Goal: Information Seeking & Learning: Check status

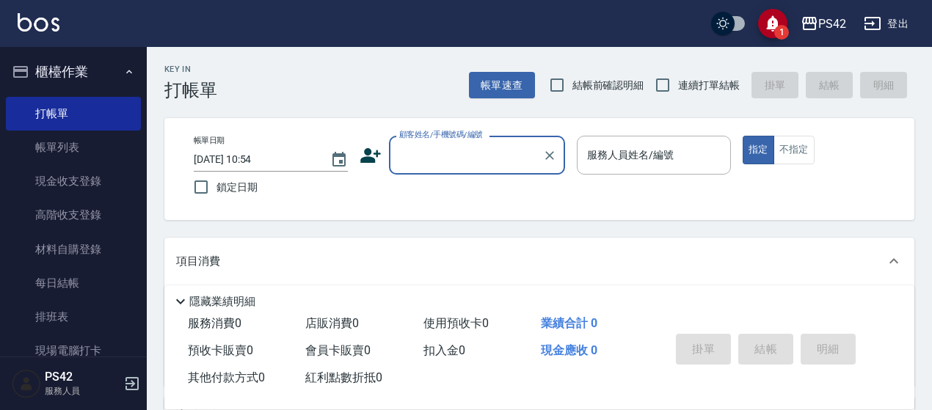
click at [686, 84] on span "連續打單結帳" at bounding box center [709, 85] width 62 height 15
click at [678, 84] on input "連續打單結帳" at bounding box center [662, 85] width 31 height 31
checkbox input "true"
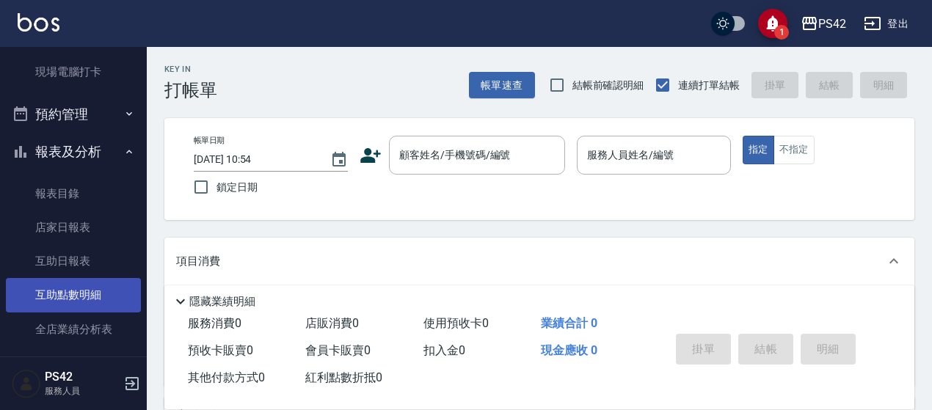
scroll to position [294, 0]
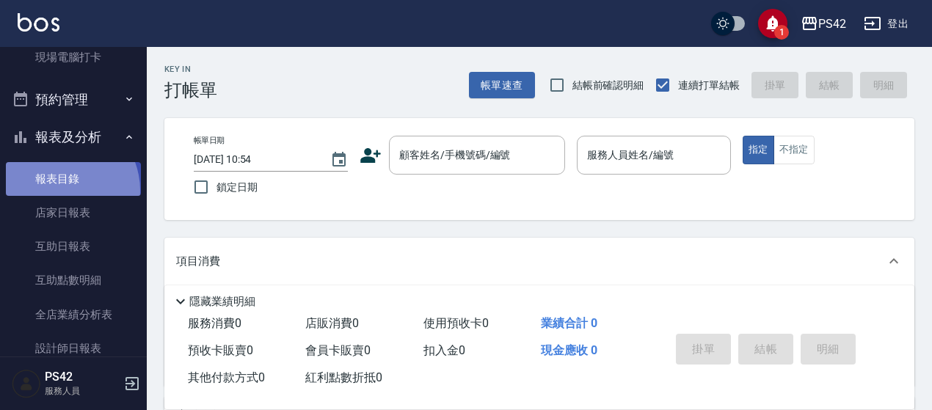
click at [59, 190] on link "報表目錄" at bounding box center [73, 179] width 135 height 34
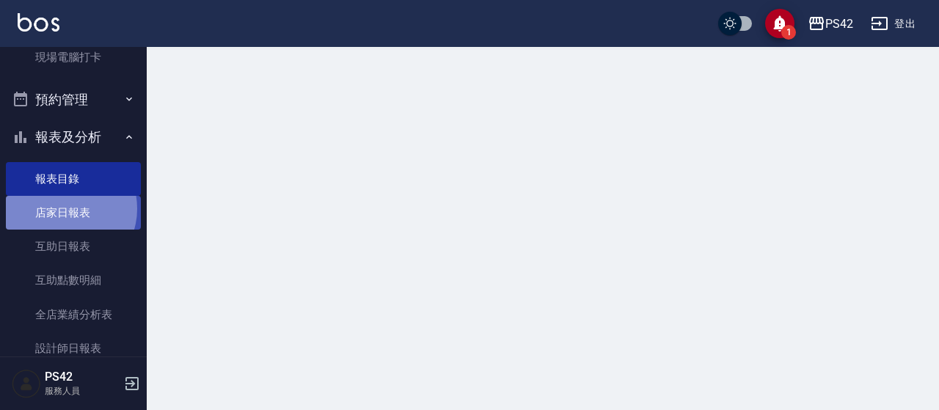
click at [65, 209] on link "店家日報表" at bounding box center [73, 213] width 135 height 34
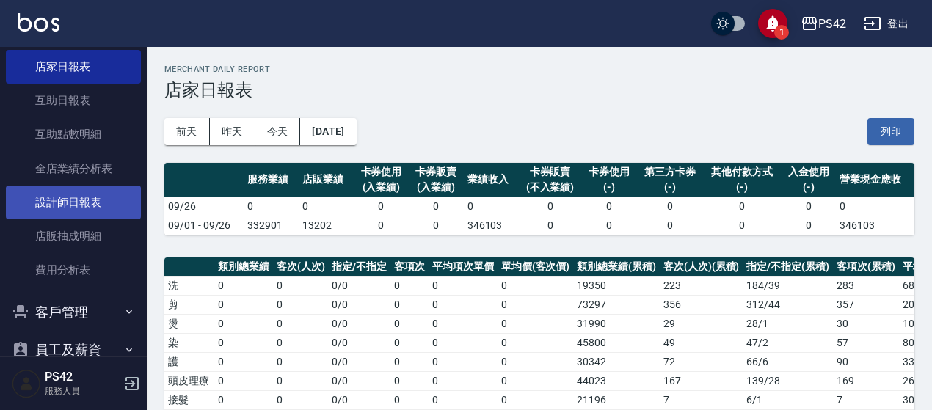
scroll to position [440, 0]
click at [90, 192] on link "設計師日報表" at bounding box center [73, 202] width 135 height 34
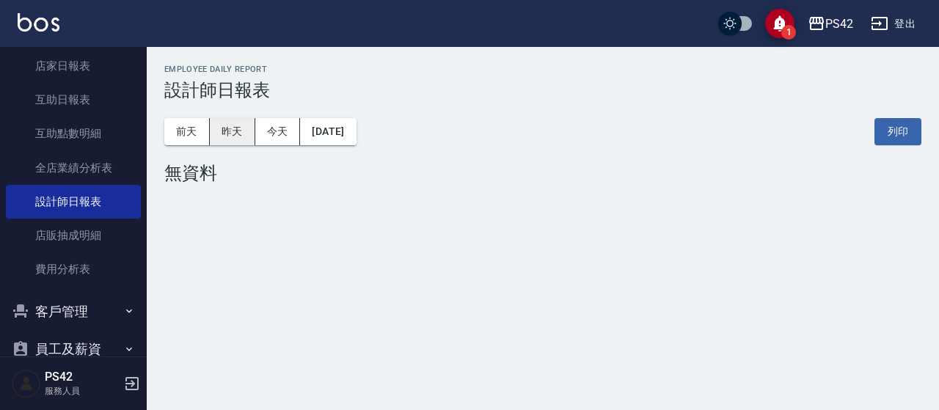
click at [238, 122] on button "昨天" at bounding box center [233, 131] width 46 height 27
